Goal: Find specific page/section: Locate a particular part of the current website

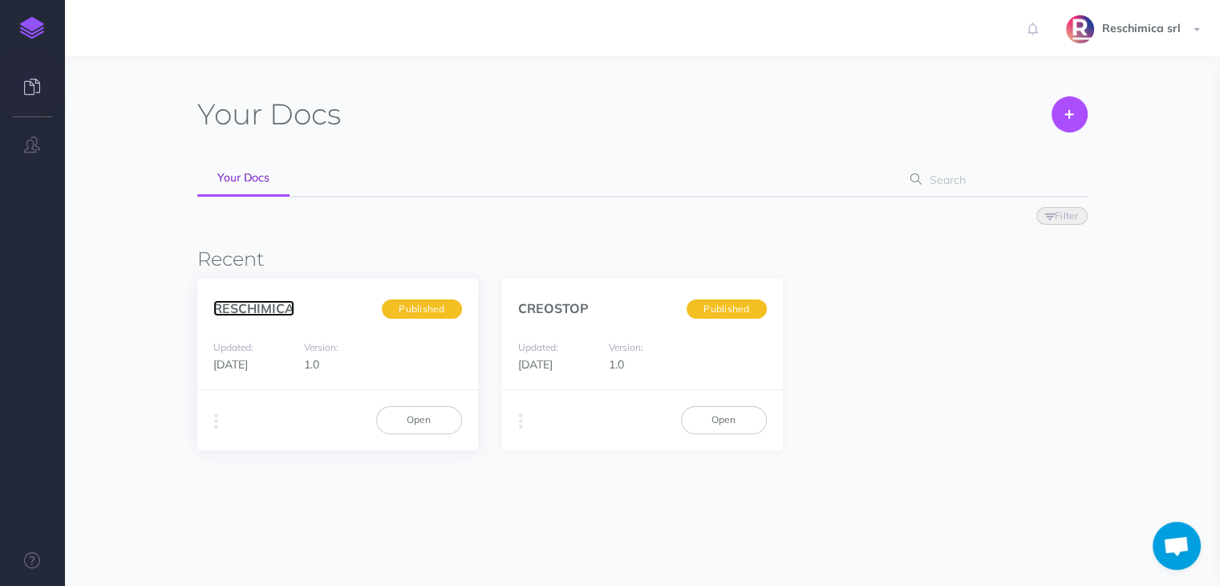
click at [282, 311] on link "RESCHIMICA" at bounding box center [253, 308] width 81 height 16
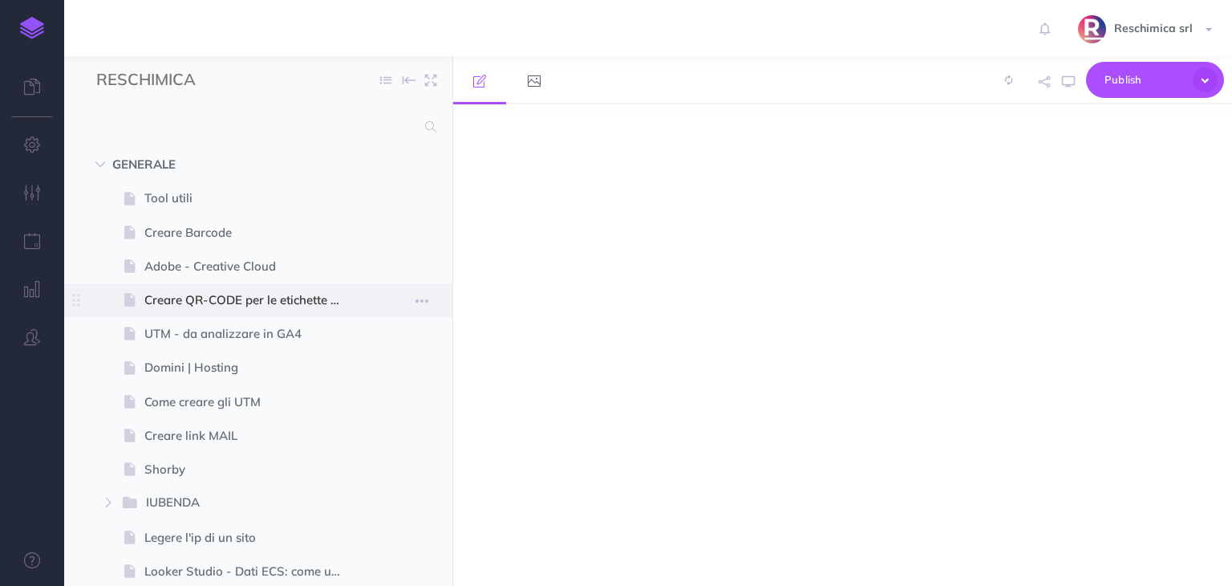
select select "null"
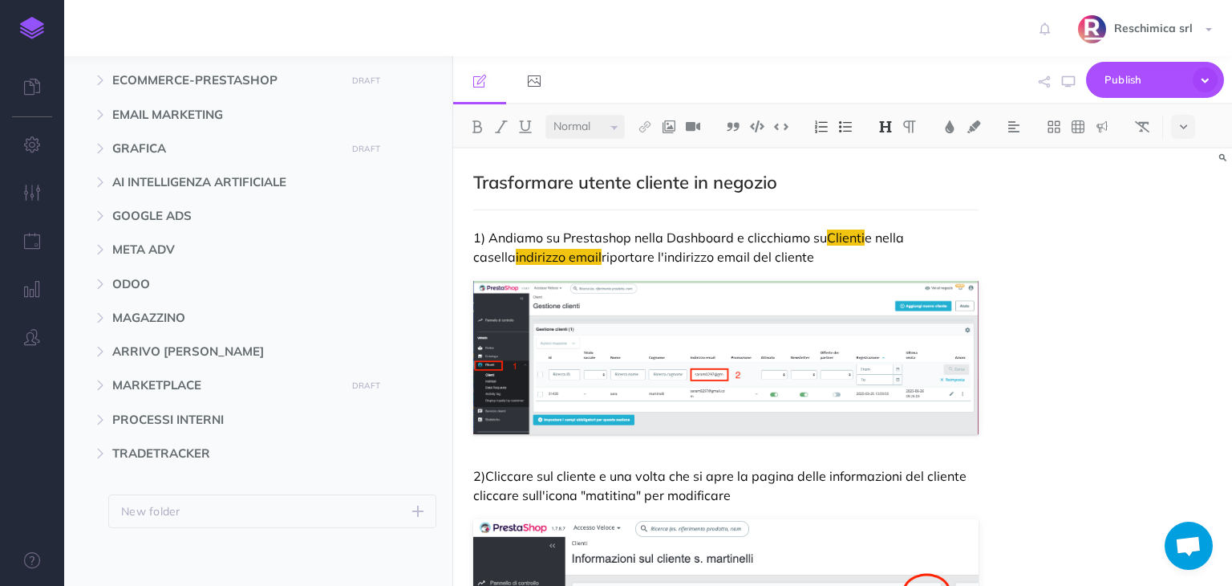
scroll to position [921, 0]
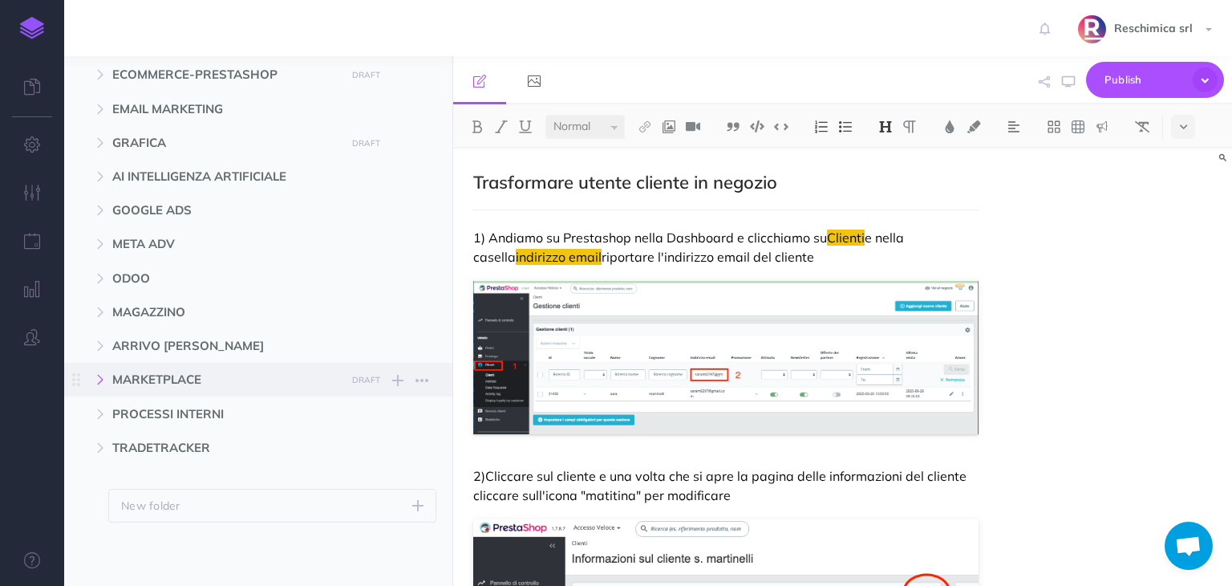
click at [91, 379] on button "button" at bounding box center [100, 379] width 29 height 19
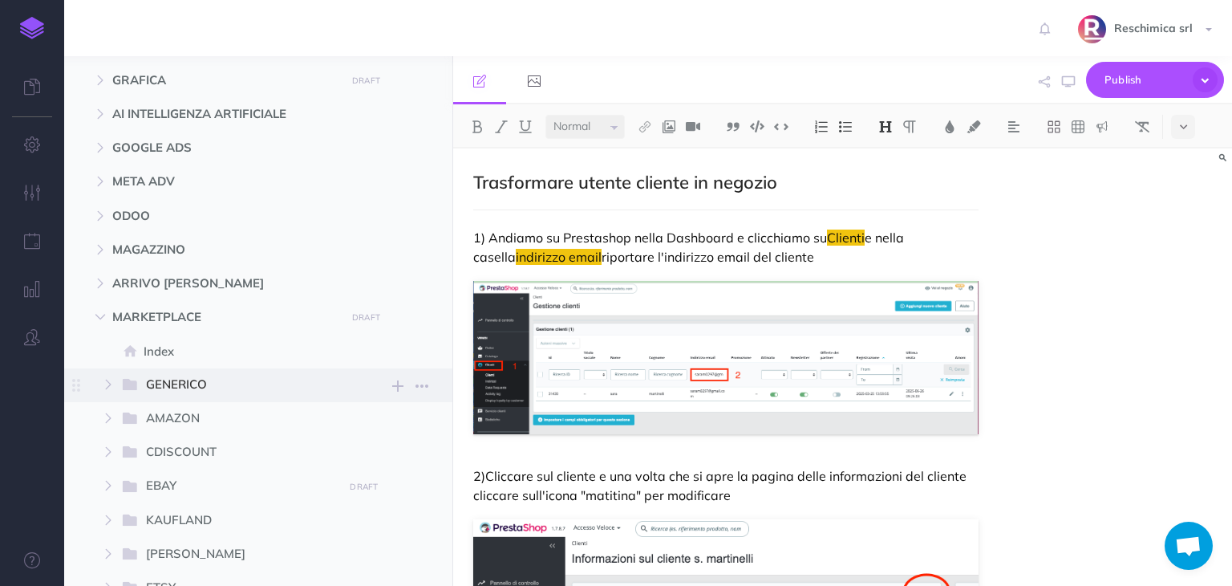
scroll to position [1001, 0]
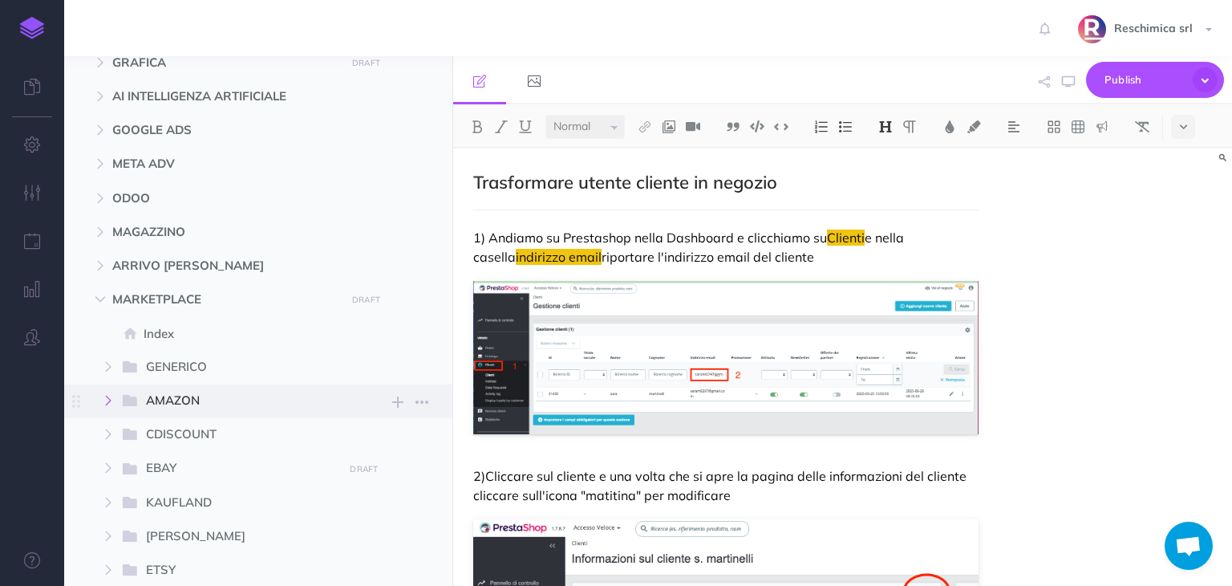
click at [116, 403] on button "button" at bounding box center [108, 400] width 29 height 19
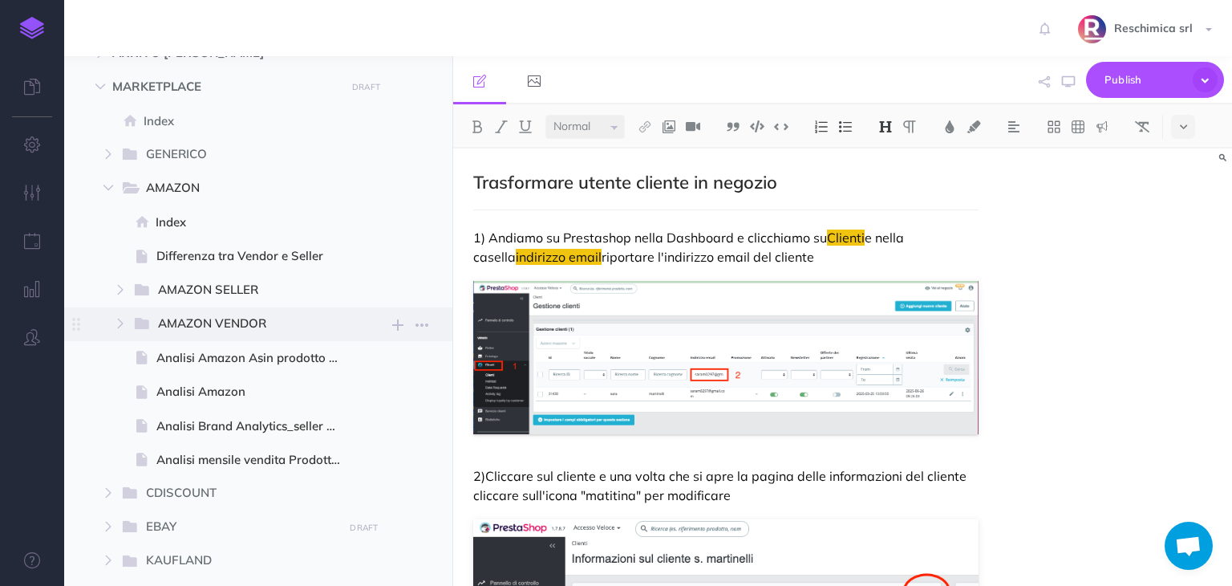
scroll to position [1242, 0]
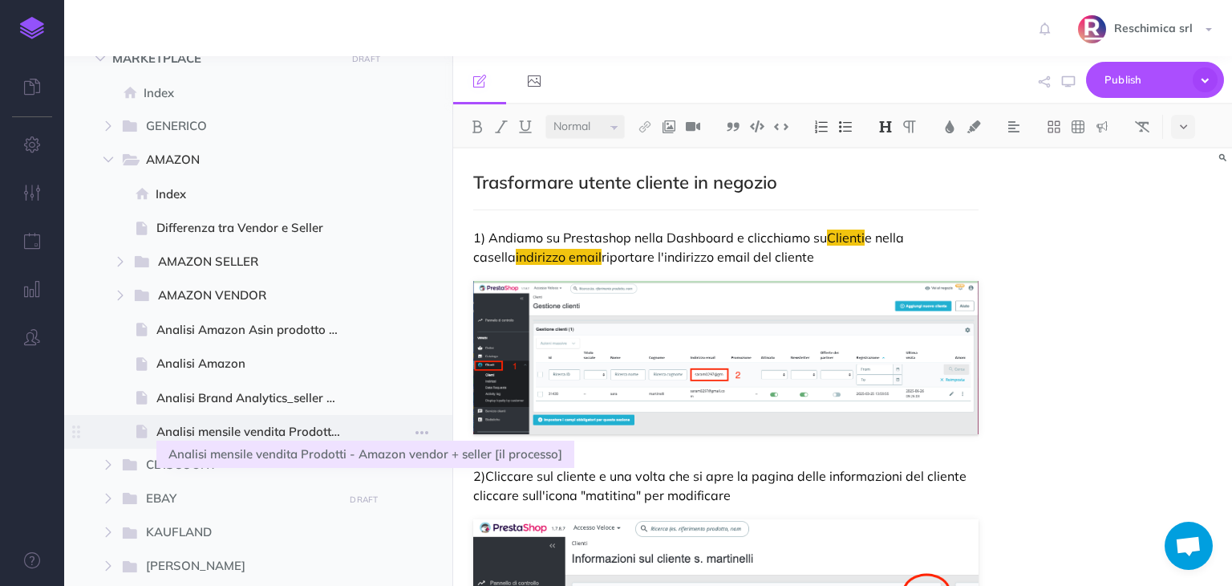
click at [302, 439] on span "Analisi mensile vendita Prodotti - Amazon vendor + seller [il processo]" at bounding box center [256, 431] width 200 height 19
select select "null"
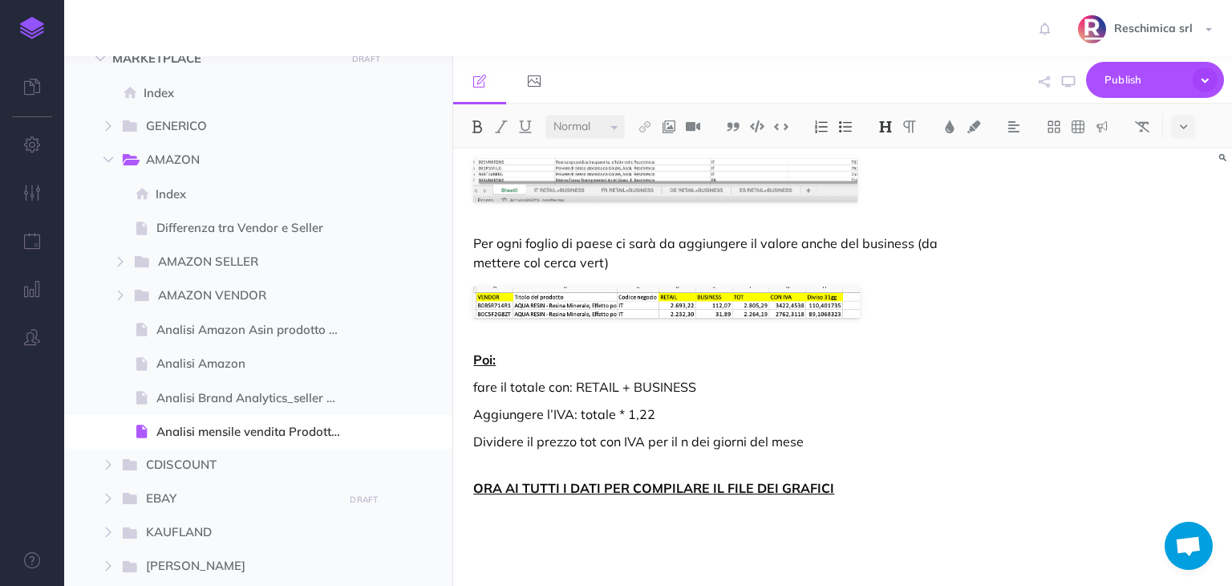
scroll to position [5412, 0]
